Goal: Transaction & Acquisition: Purchase product/service

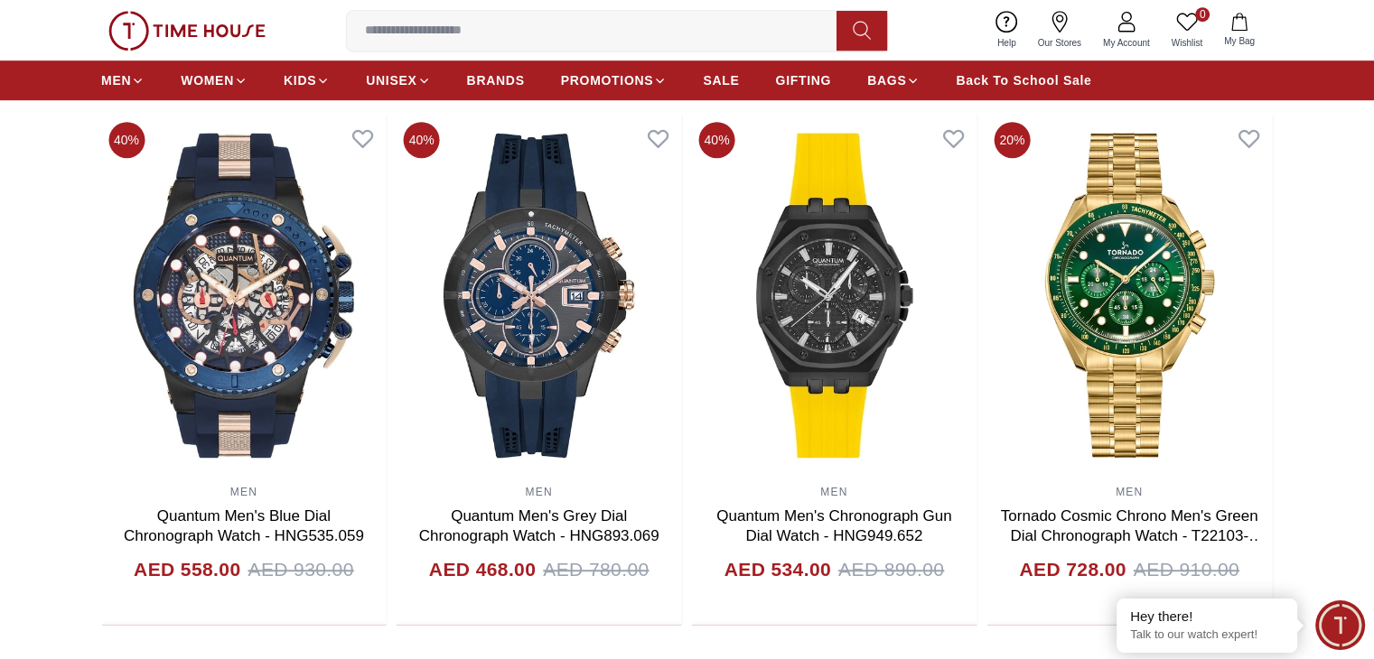
scroll to position [1041, 0]
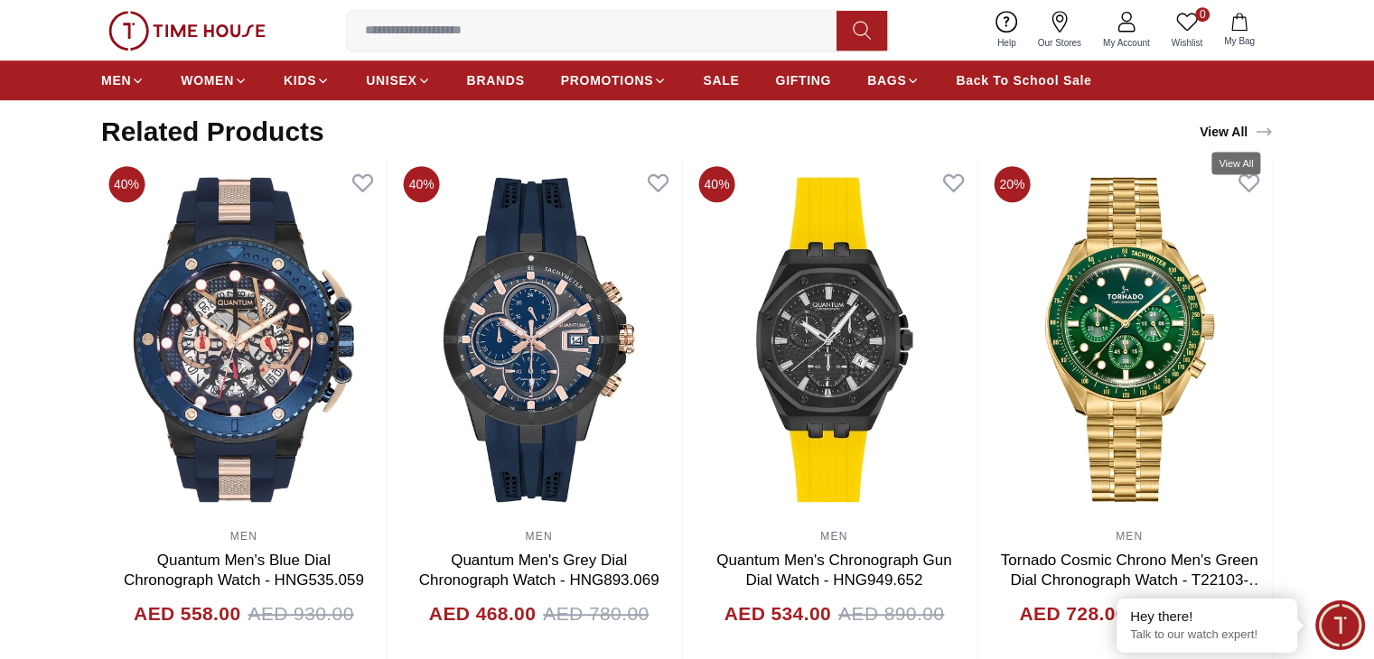
click at [1211, 131] on link "View All" at bounding box center [1236, 131] width 80 height 25
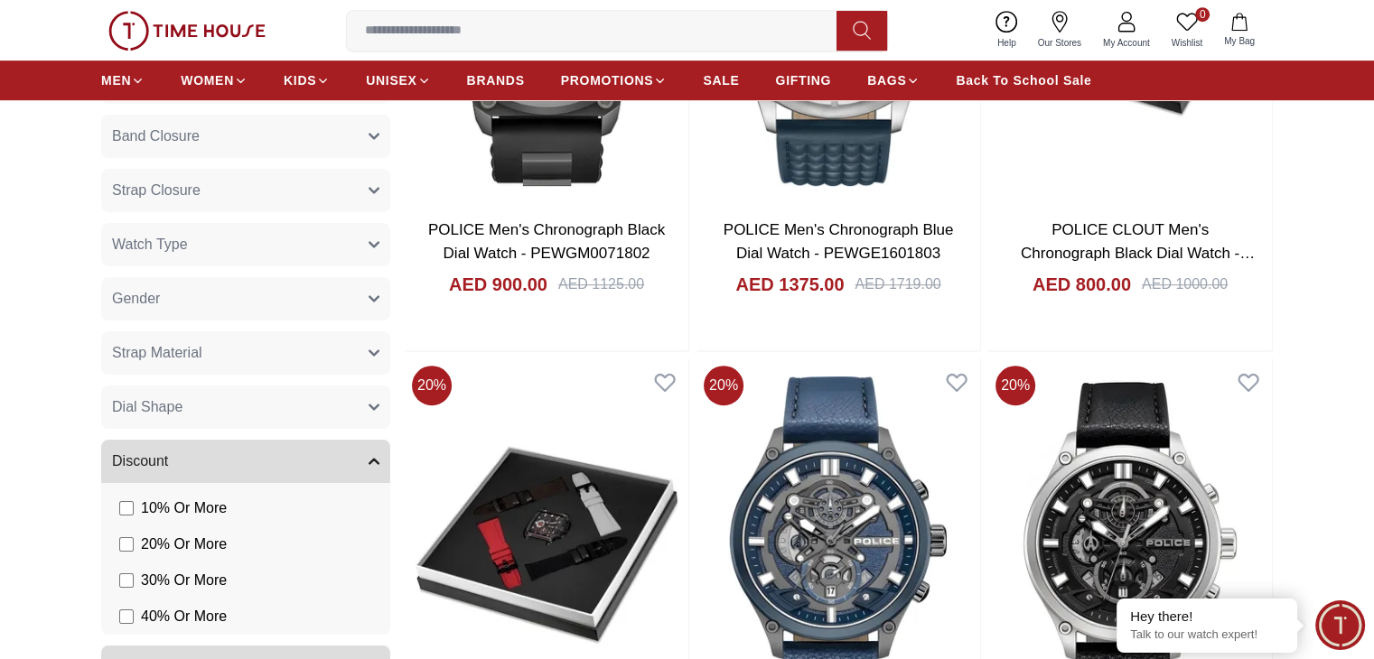
scroll to position [964, 0]
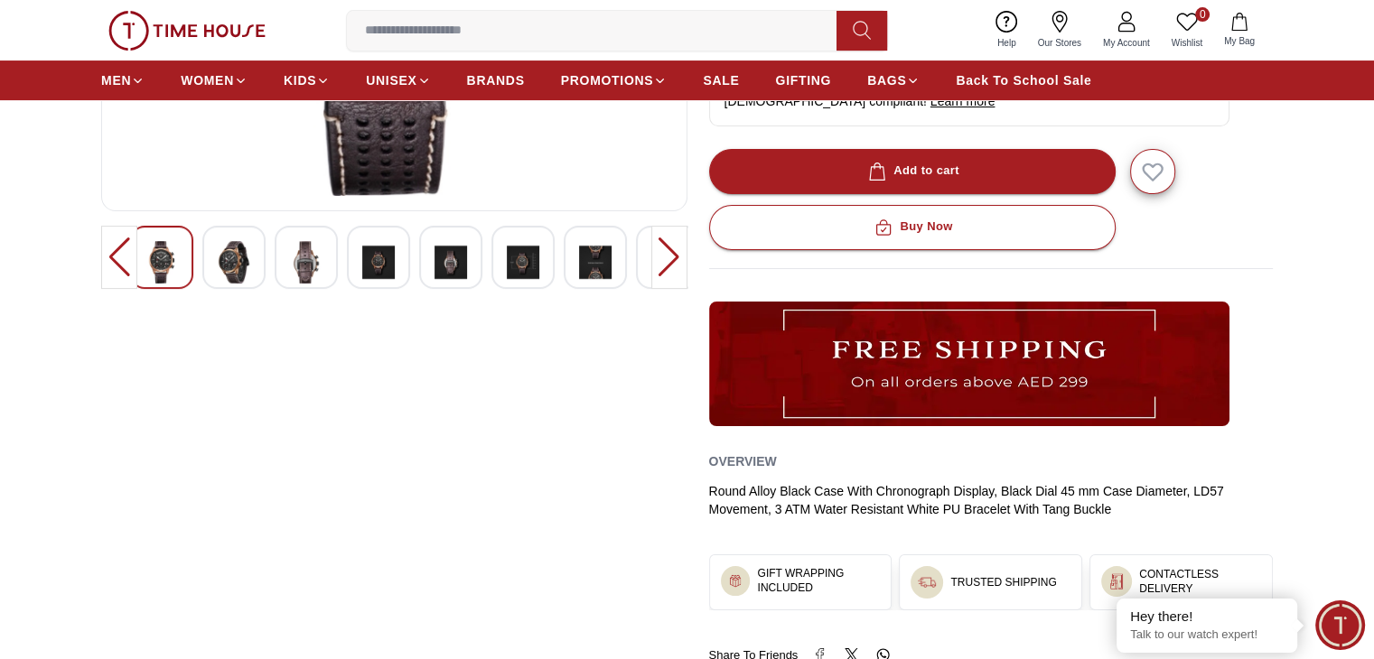
scroll to position [473, 0]
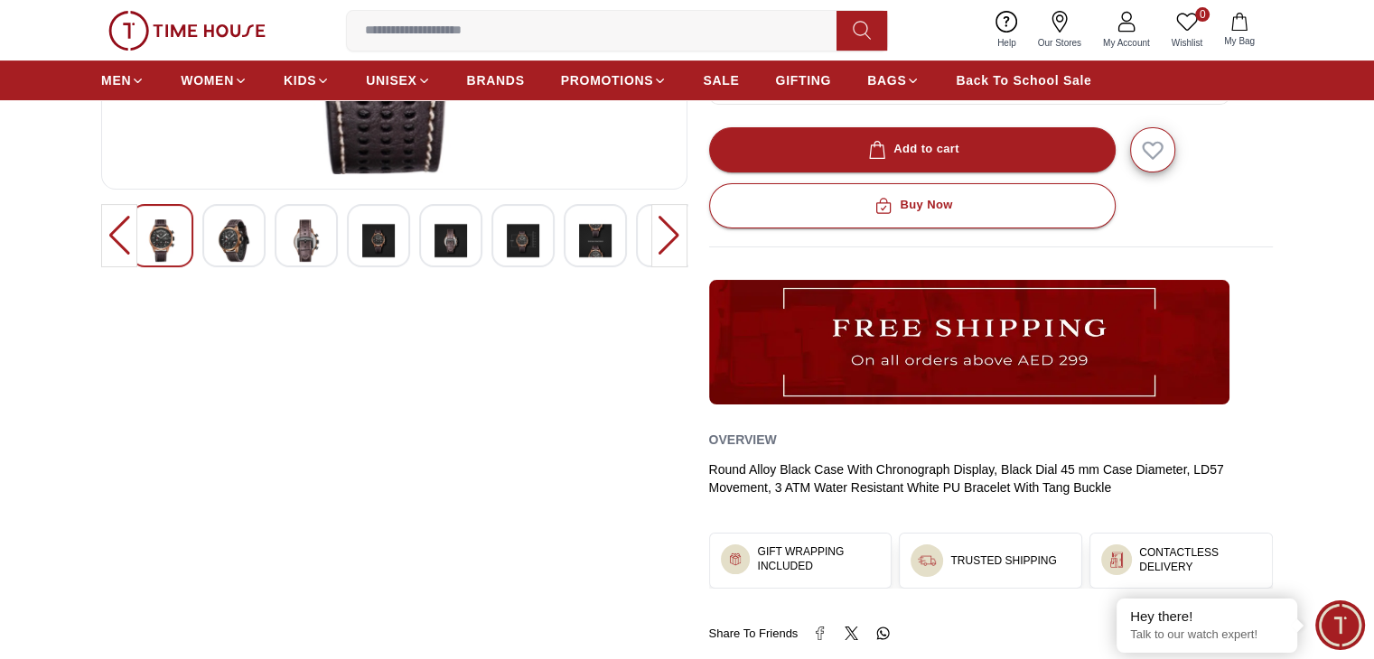
click at [222, 229] on img at bounding box center [234, 241] width 33 height 42
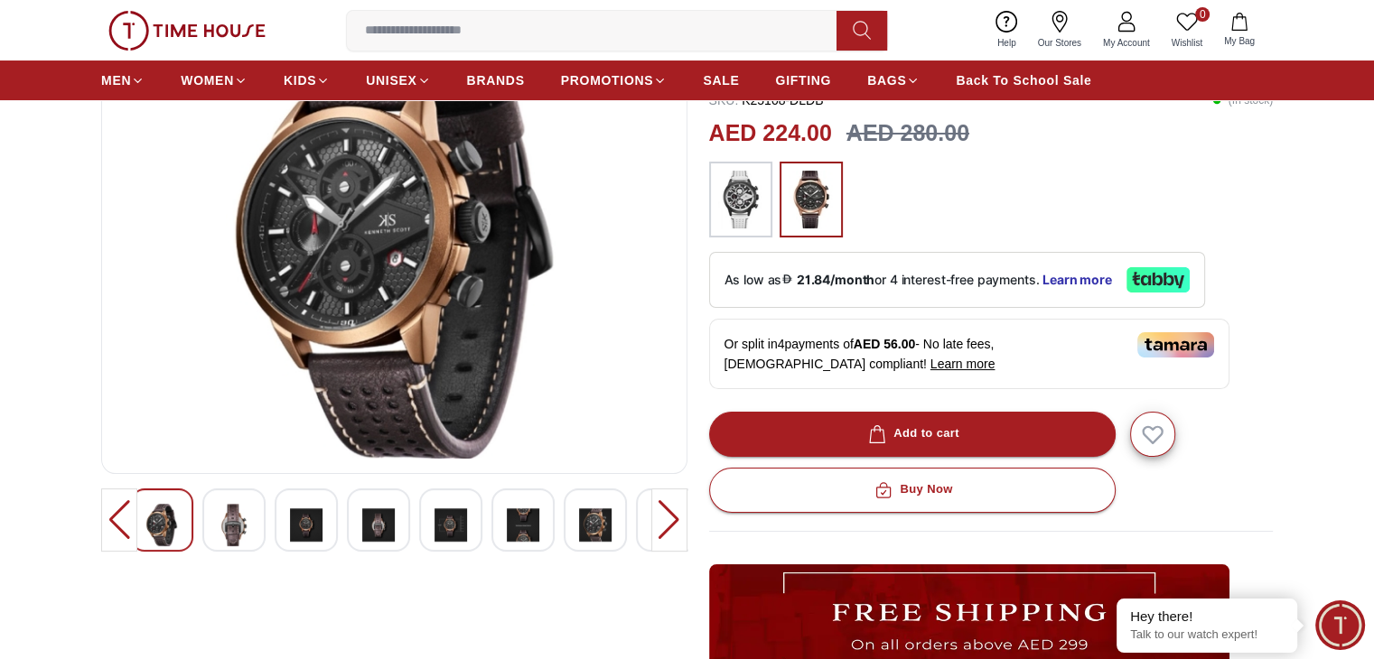
scroll to position [178, 0]
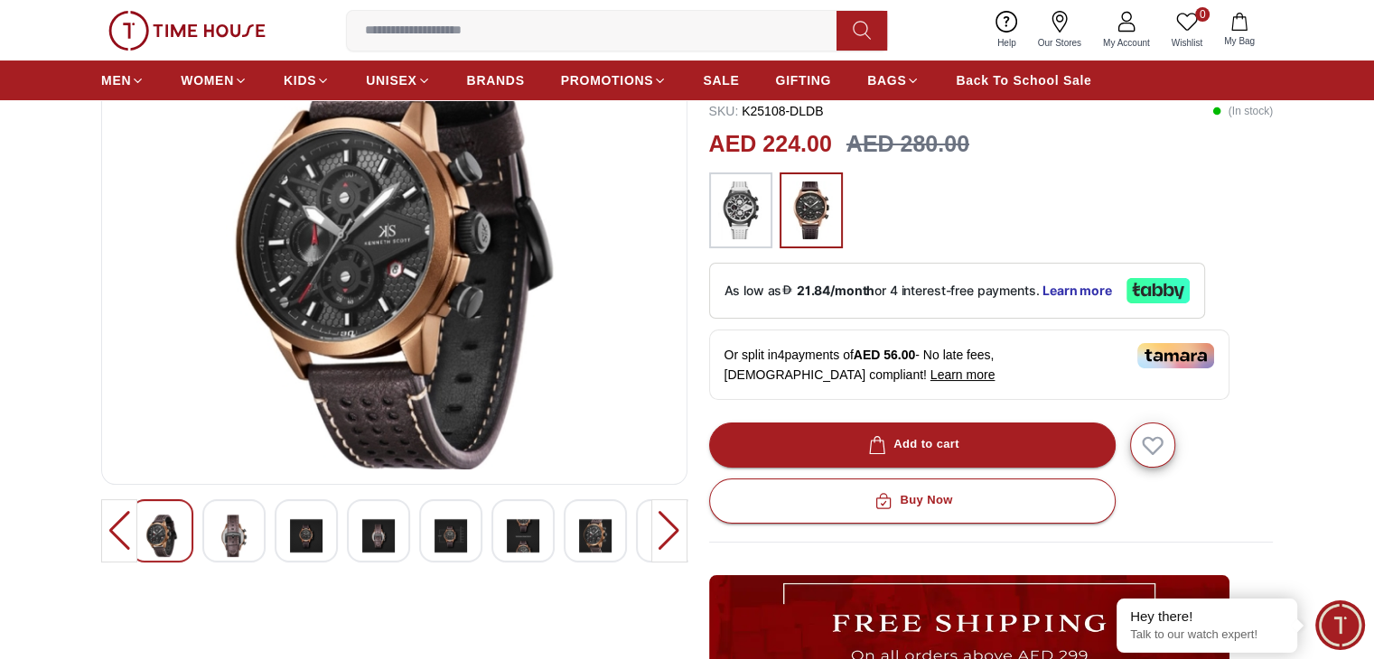
click at [242, 533] on img at bounding box center [234, 536] width 33 height 42
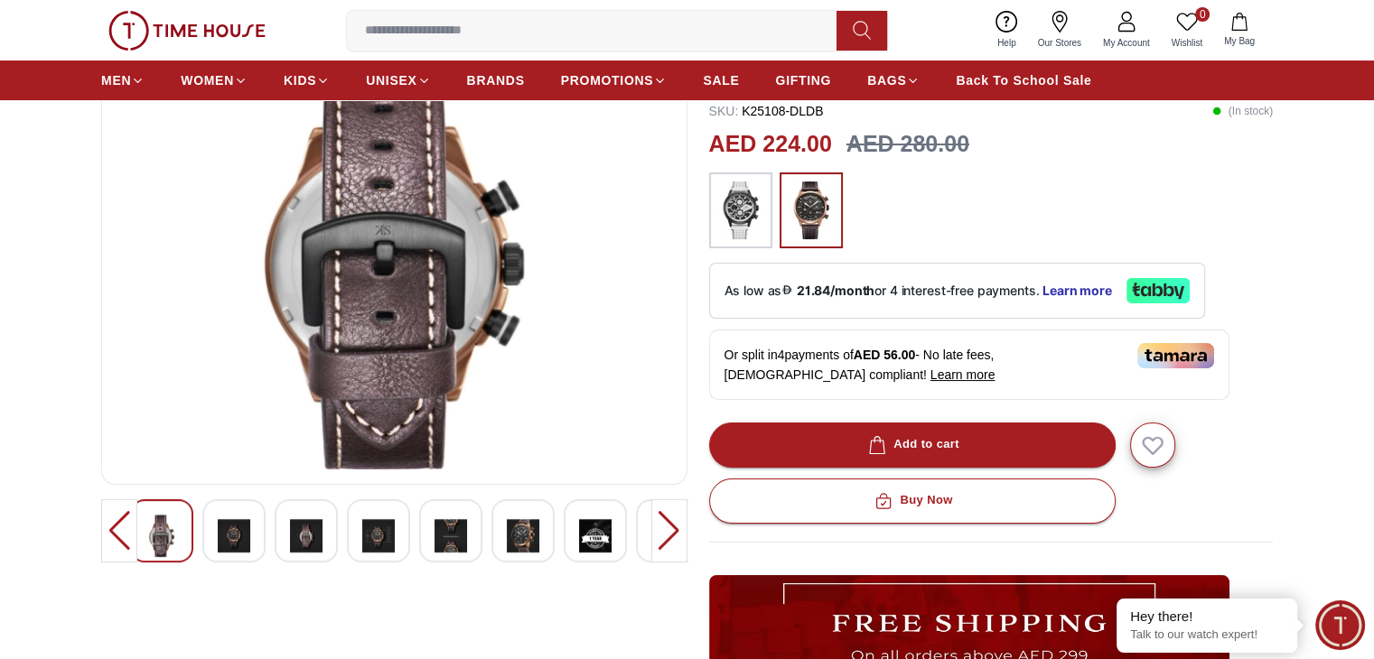
click at [238, 533] on img at bounding box center [234, 536] width 33 height 42
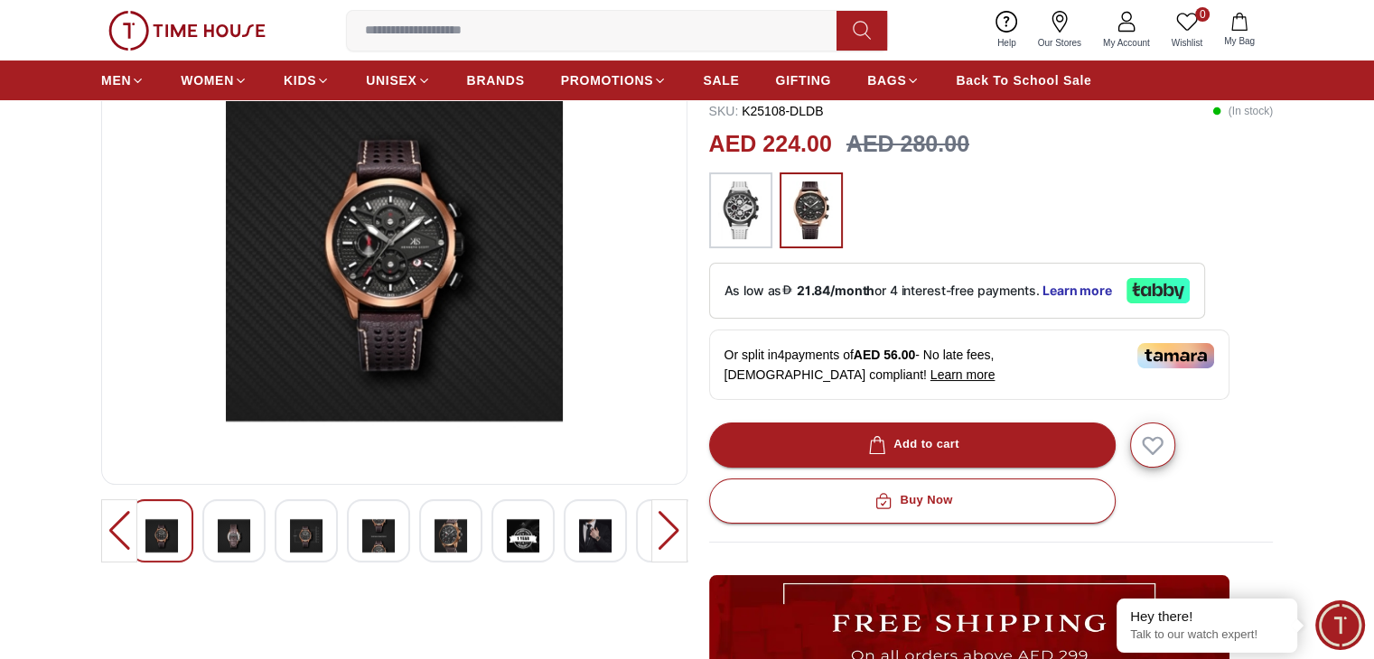
click at [250, 534] on div at bounding box center [233, 531] width 63 height 63
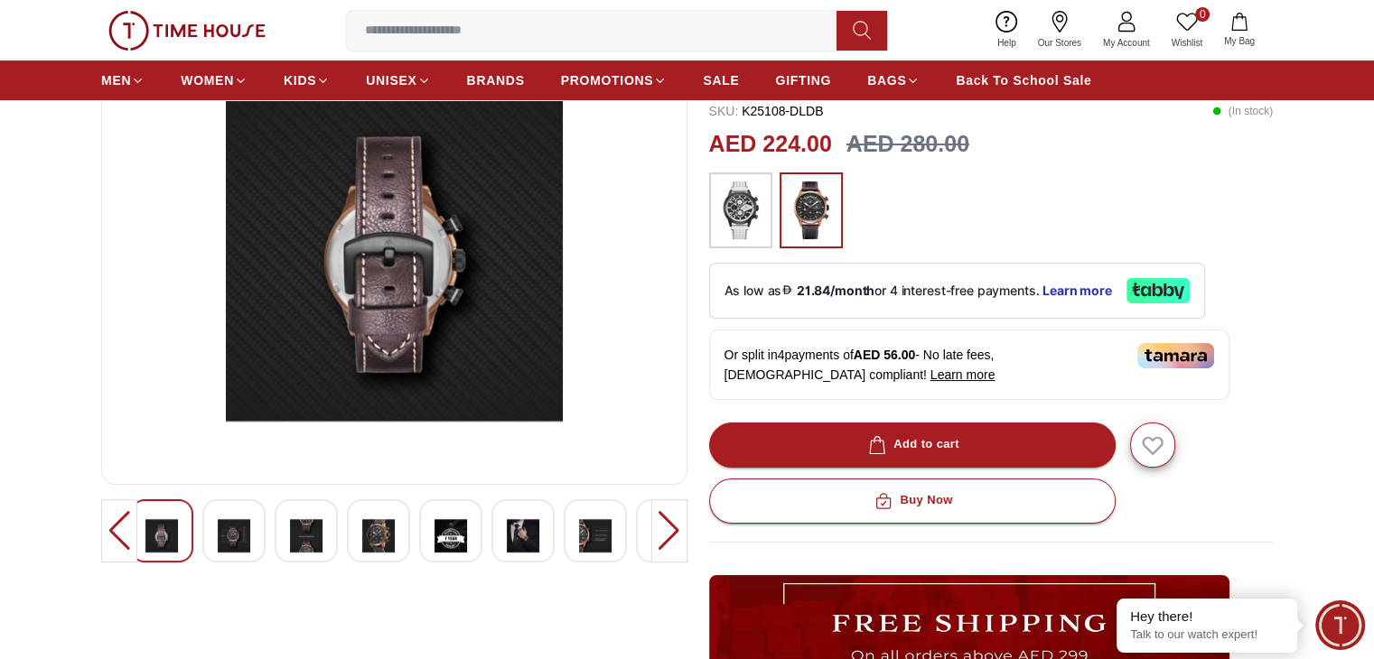
click at [218, 543] on img at bounding box center [234, 536] width 33 height 42
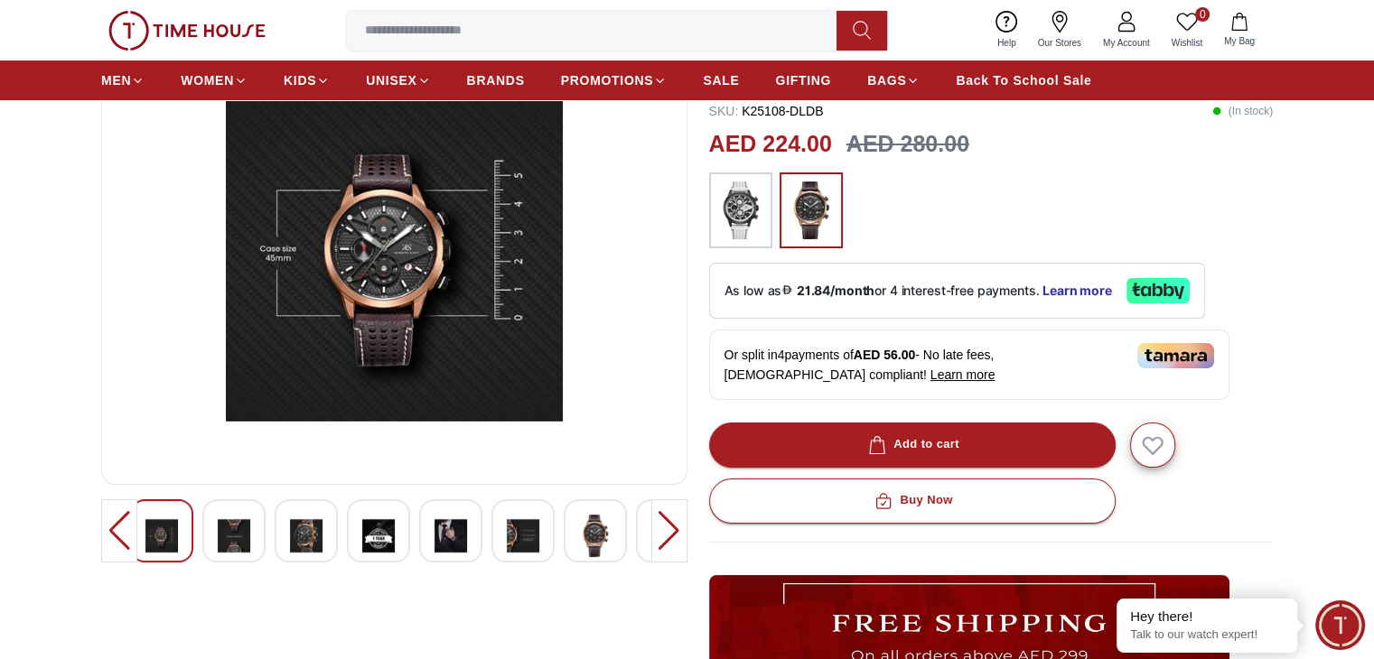
click at [249, 537] on img at bounding box center [234, 536] width 33 height 42
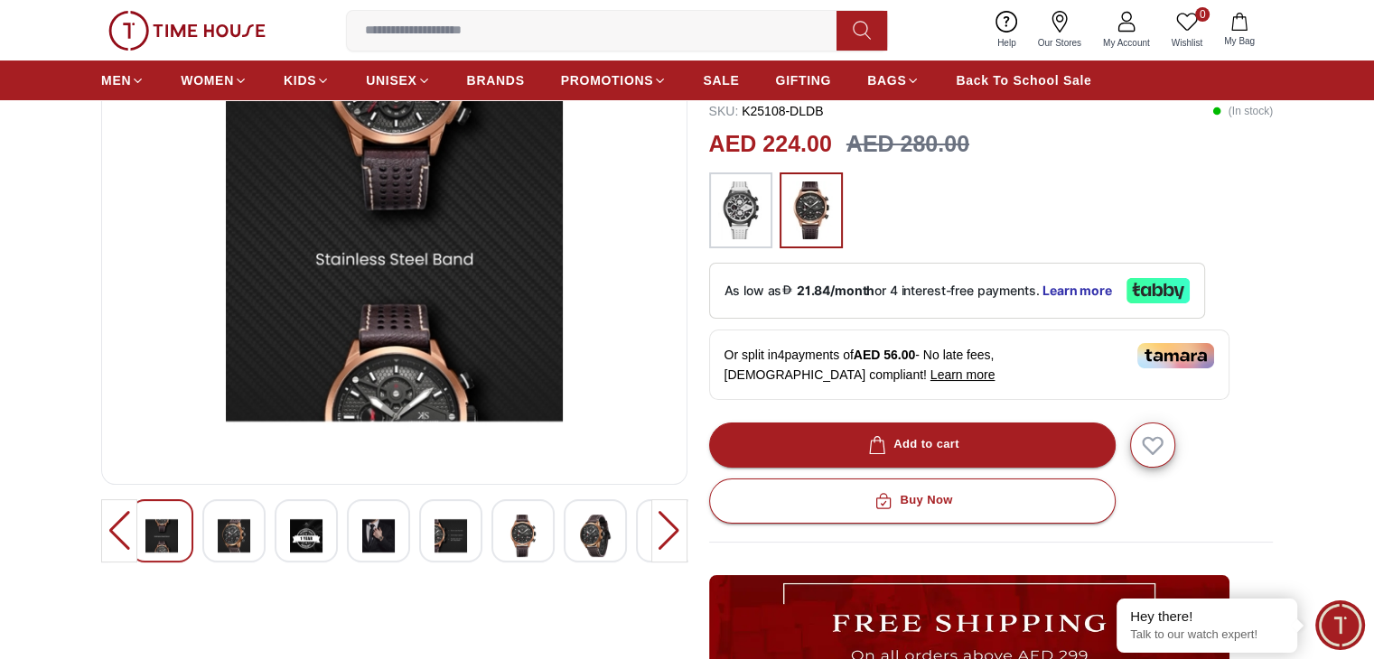
click at [247, 533] on img at bounding box center [234, 536] width 33 height 42
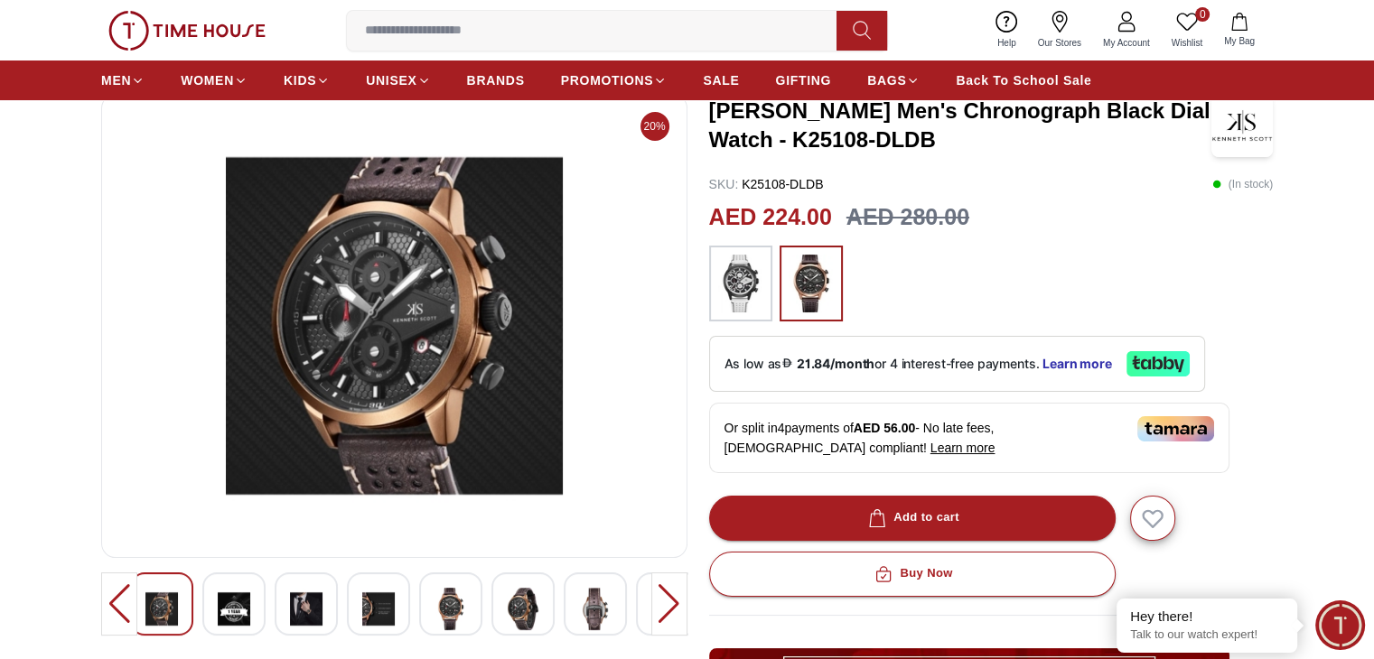
scroll to position [130, 0]
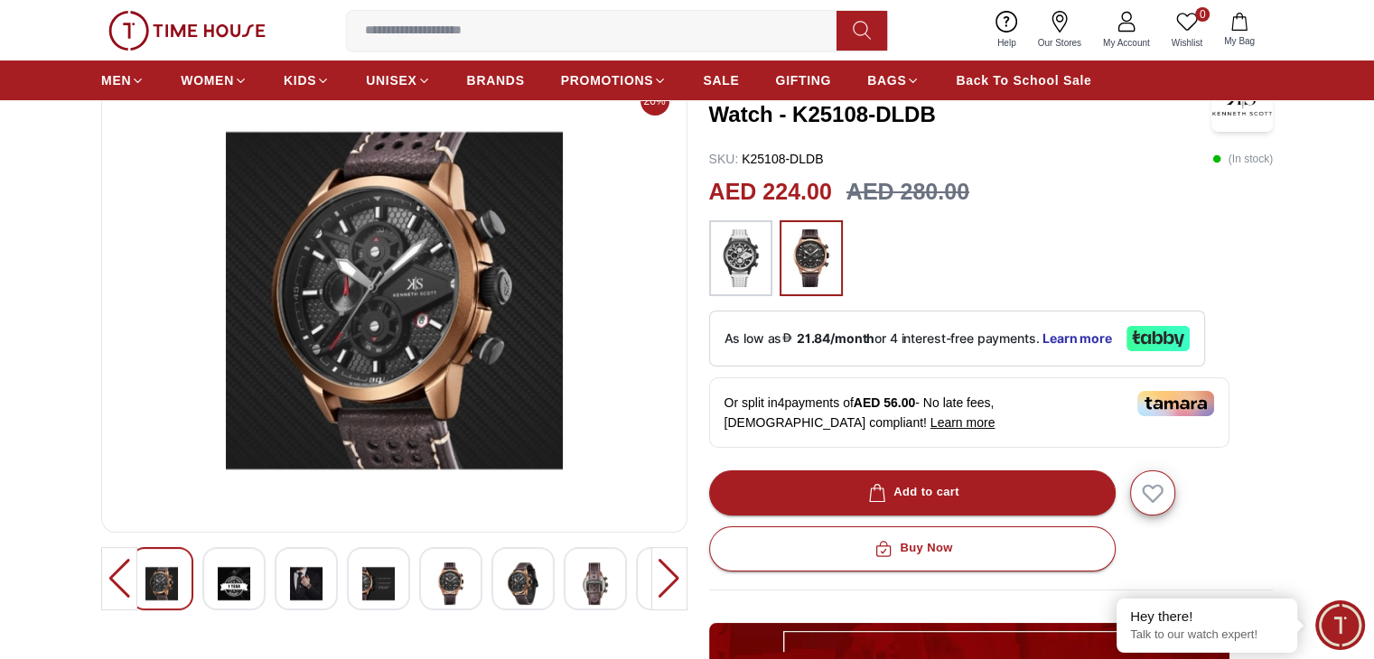
click at [238, 589] on img at bounding box center [234, 584] width 33 height 42
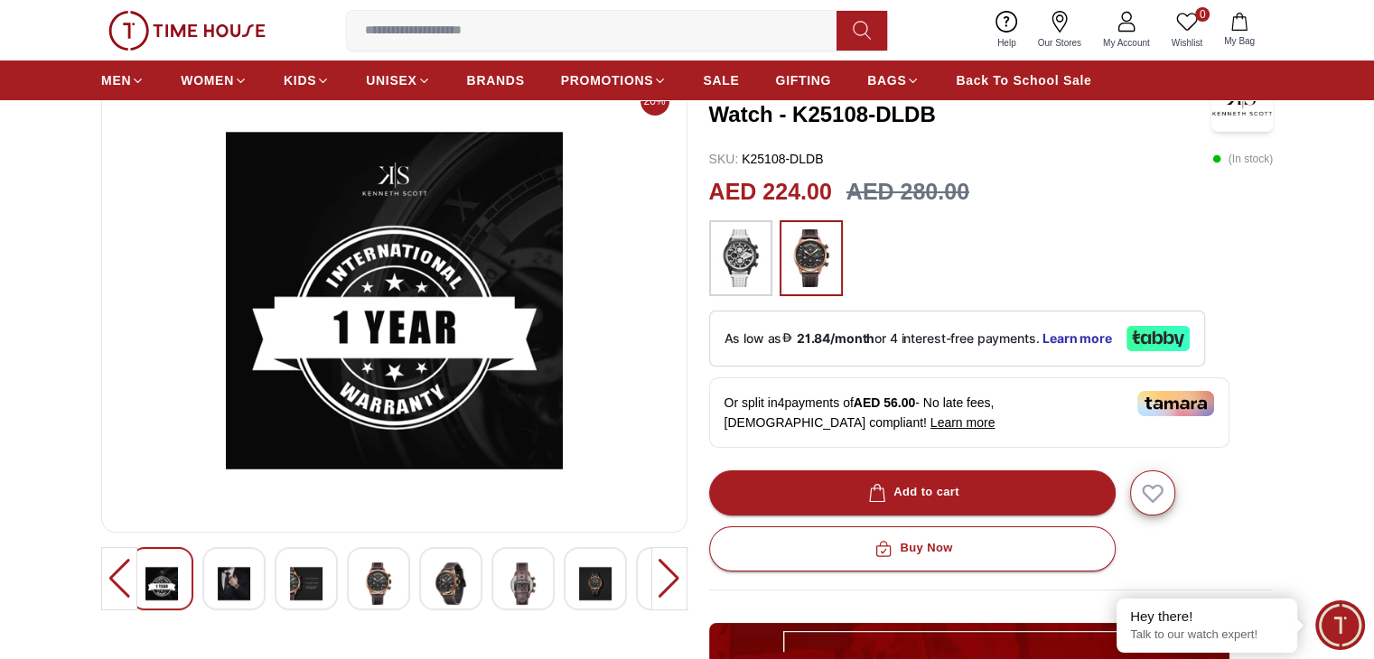
click at [316, 587] on img at bounding box center [306, 584] width 33 height 42
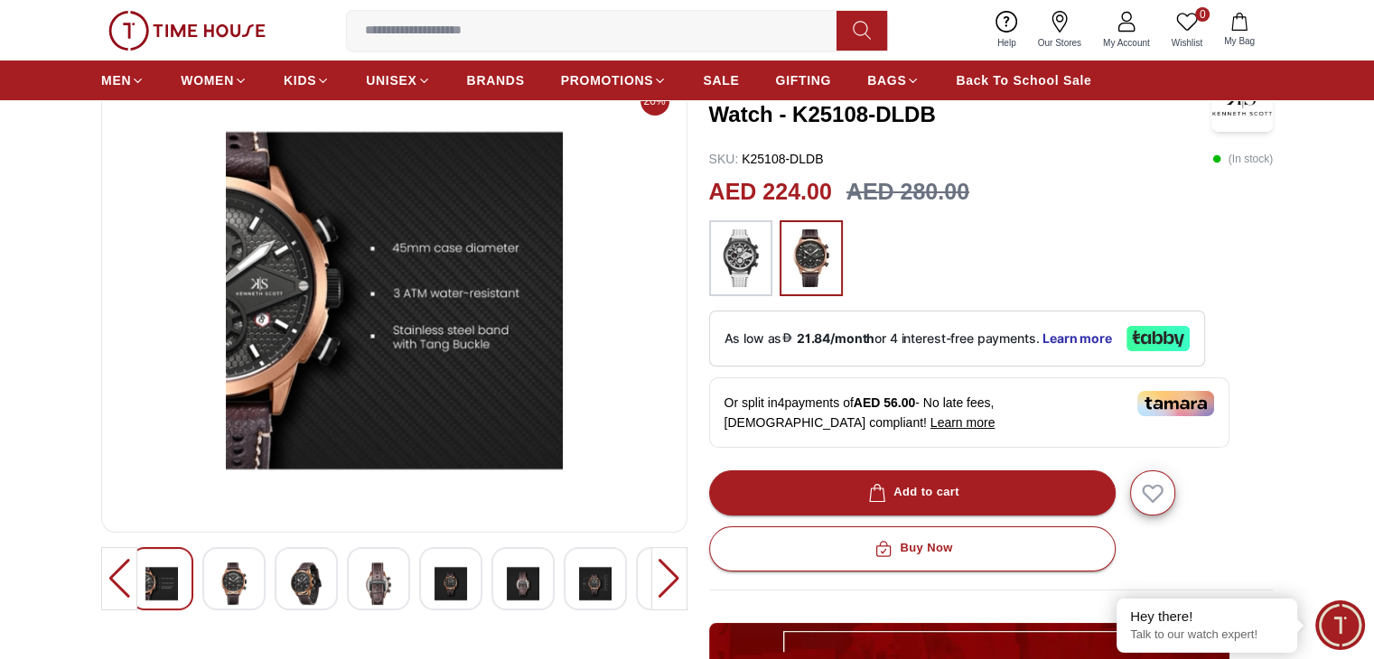
click at [316, 587] on img at bounding box center [306, 584] width 33 height 42
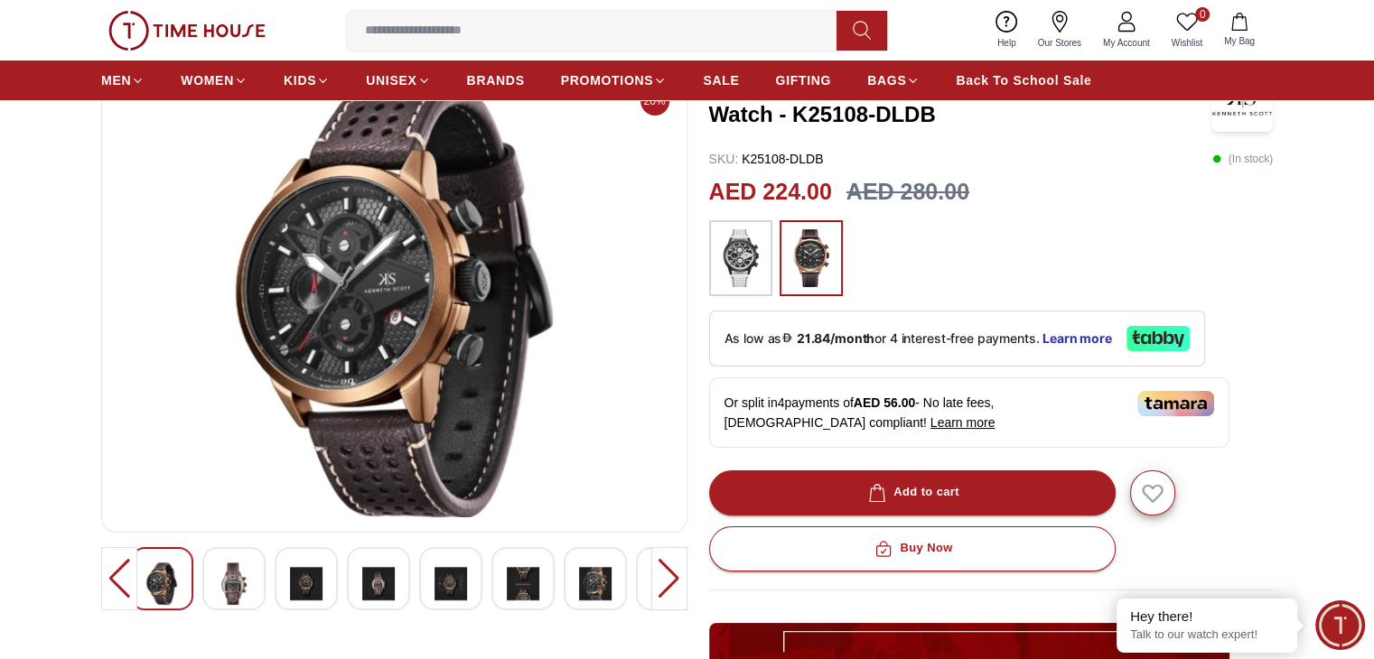
click at [379, 596] on img at bounding box center [378, 584] width 33 height 42
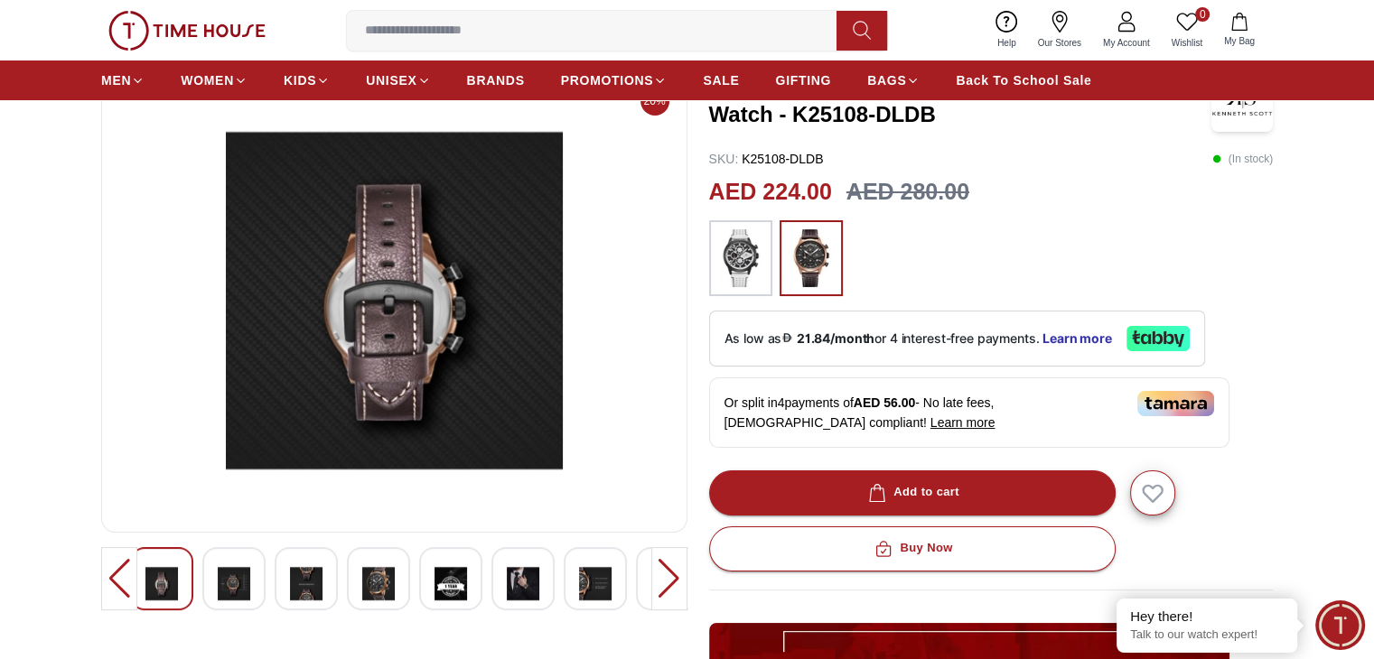
click at [662, 582] on div at bounding box center [669, 578] width 36 height 63
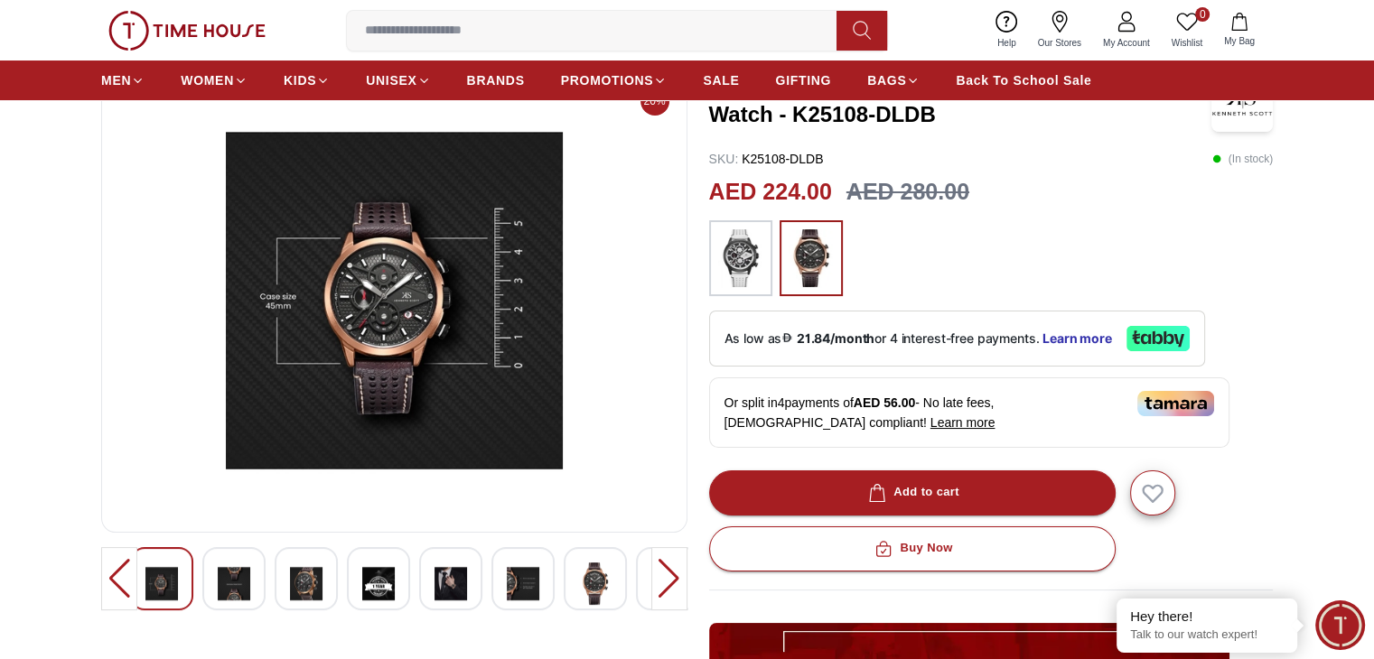
click at [662, 582] on div at bounding box center [669, 578] width 36 height 63
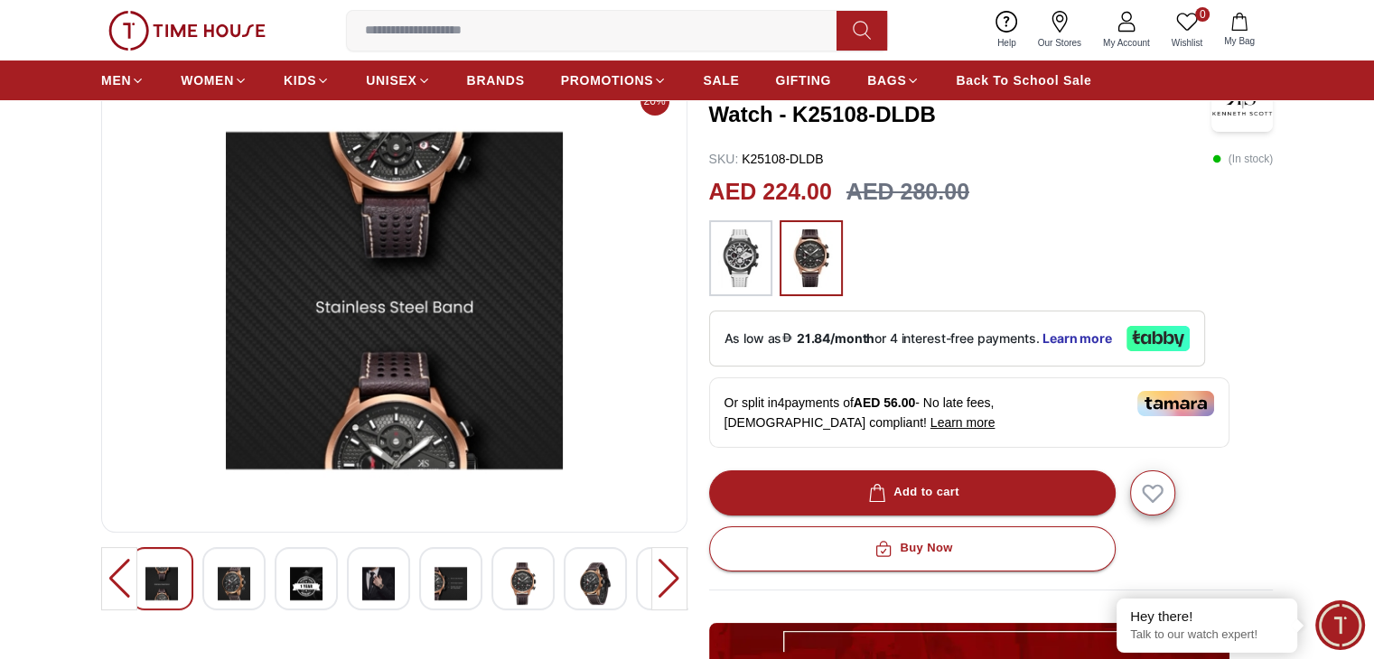
click at [112, 586] on div at bounding box center [119, 578] width 36 height 63
